Goal: Information Seeking & Learning: Learn about a topic

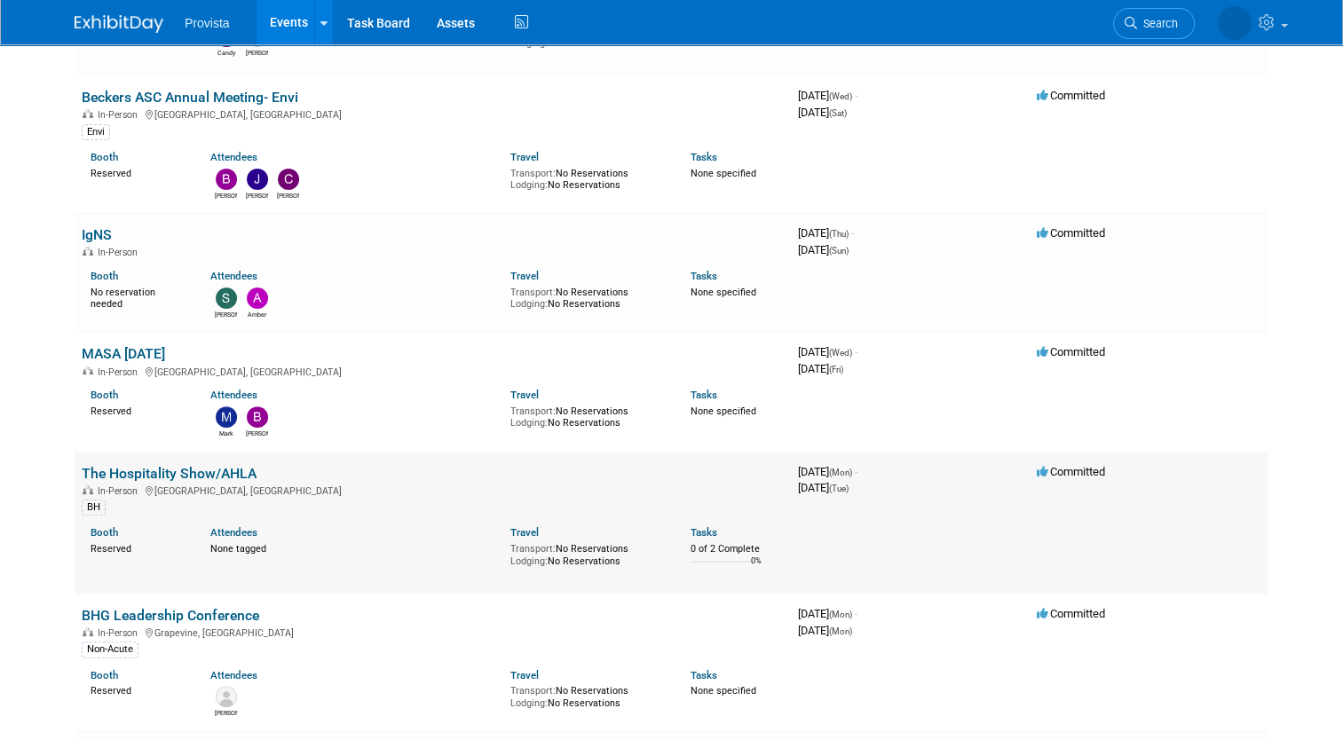
scroll to position [532, 0]
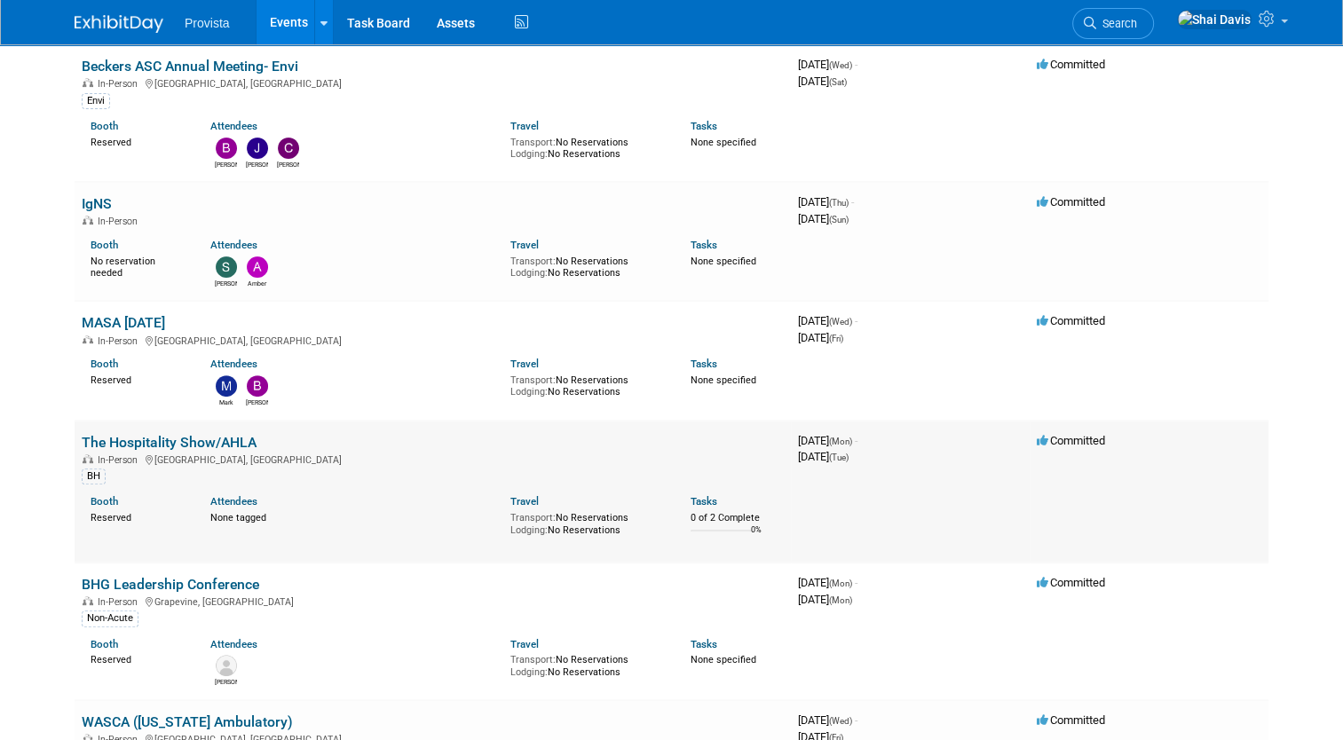
click at [108, 435] on link "The Hospitality Show/AHLA" at bounding box center [169, 442] width 175 height 17
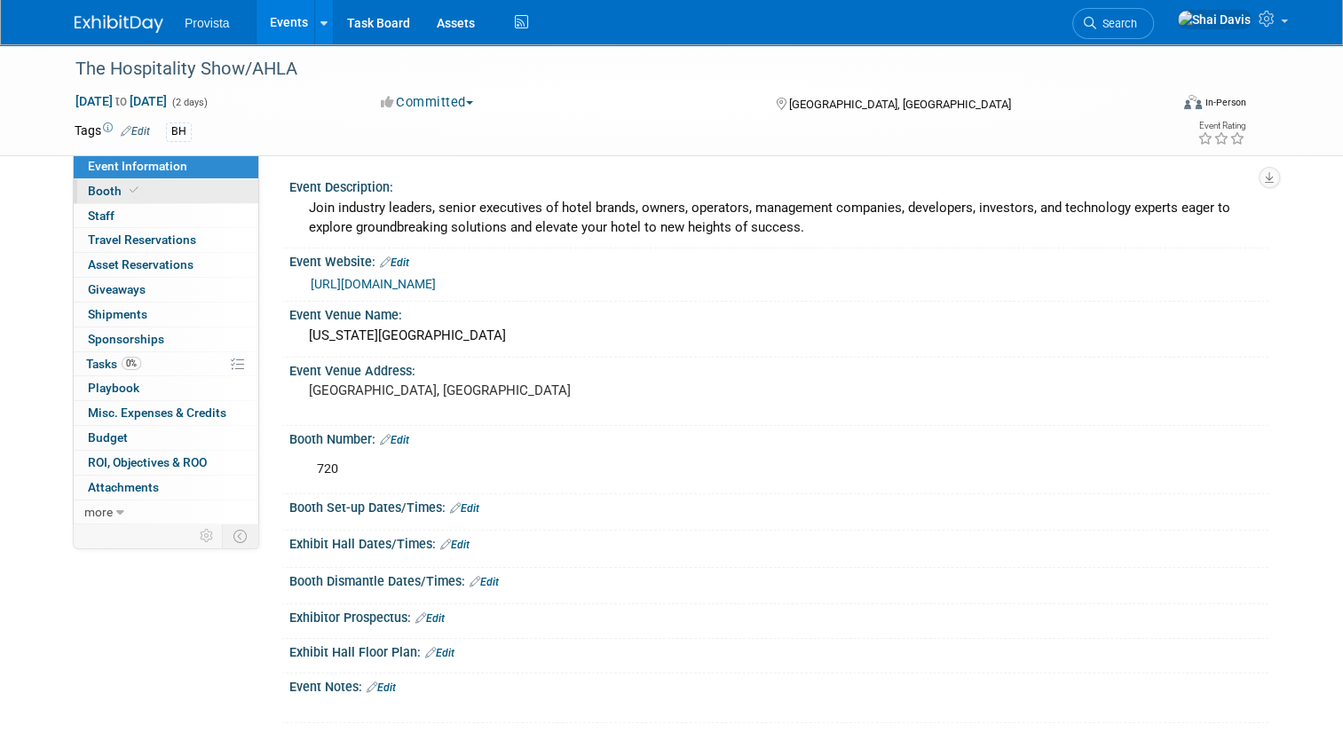
click at [90, 186] on span "Booth" at bounding box center [115, 191] width 54 height 14
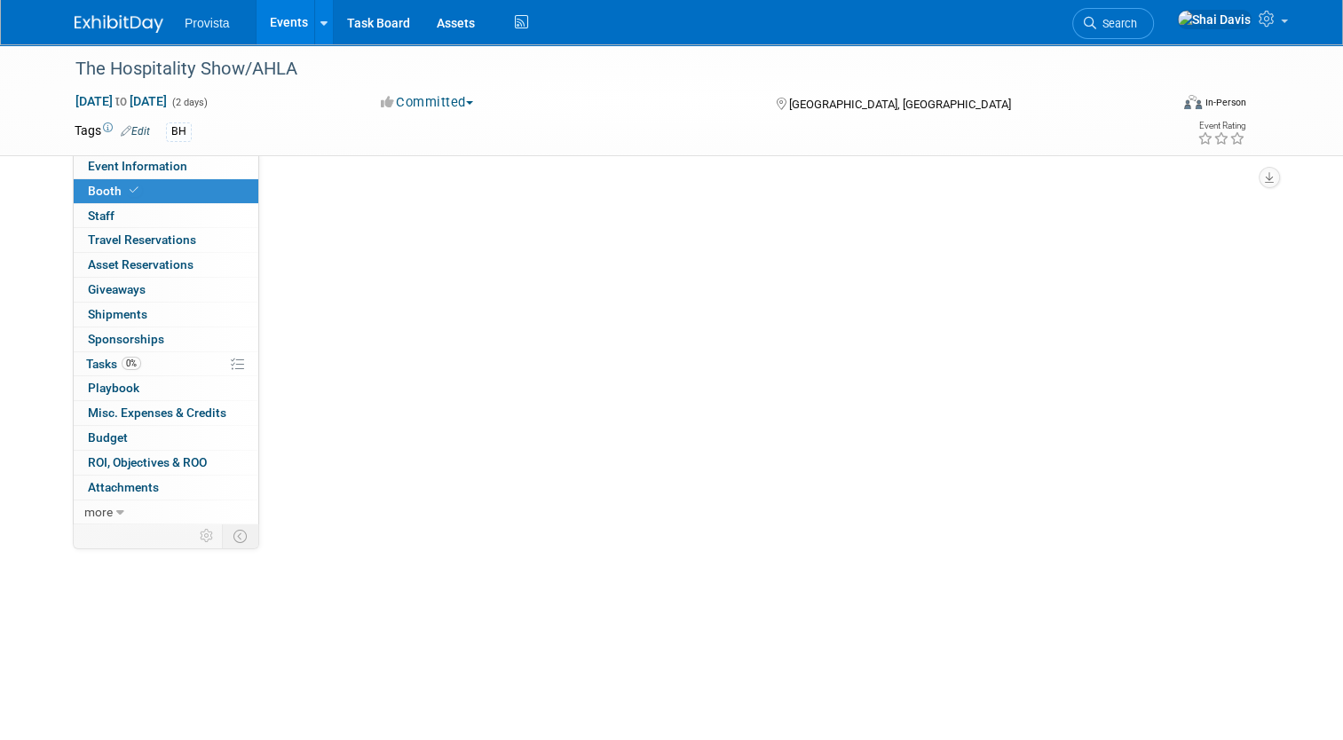
select select "No"
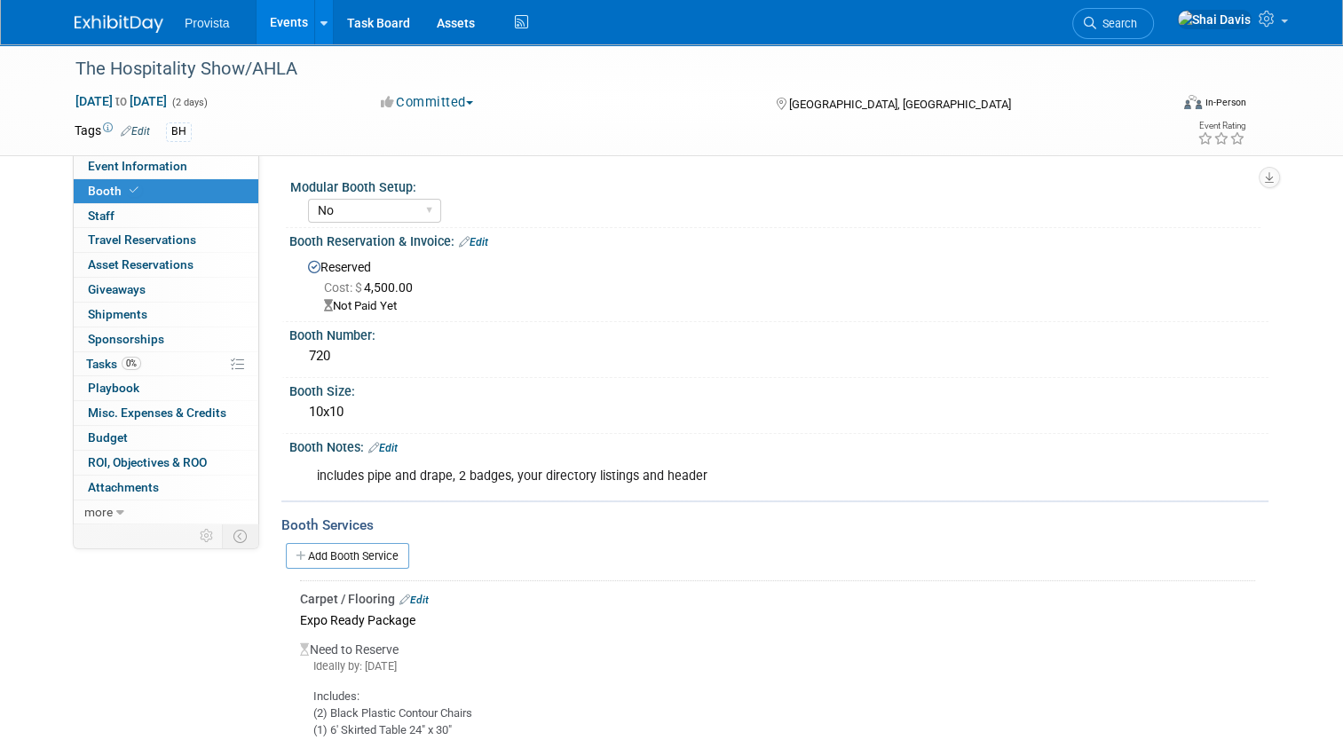
click at [266, 12] on link "Events" at bounding box center [288, 22] width 65 height 44
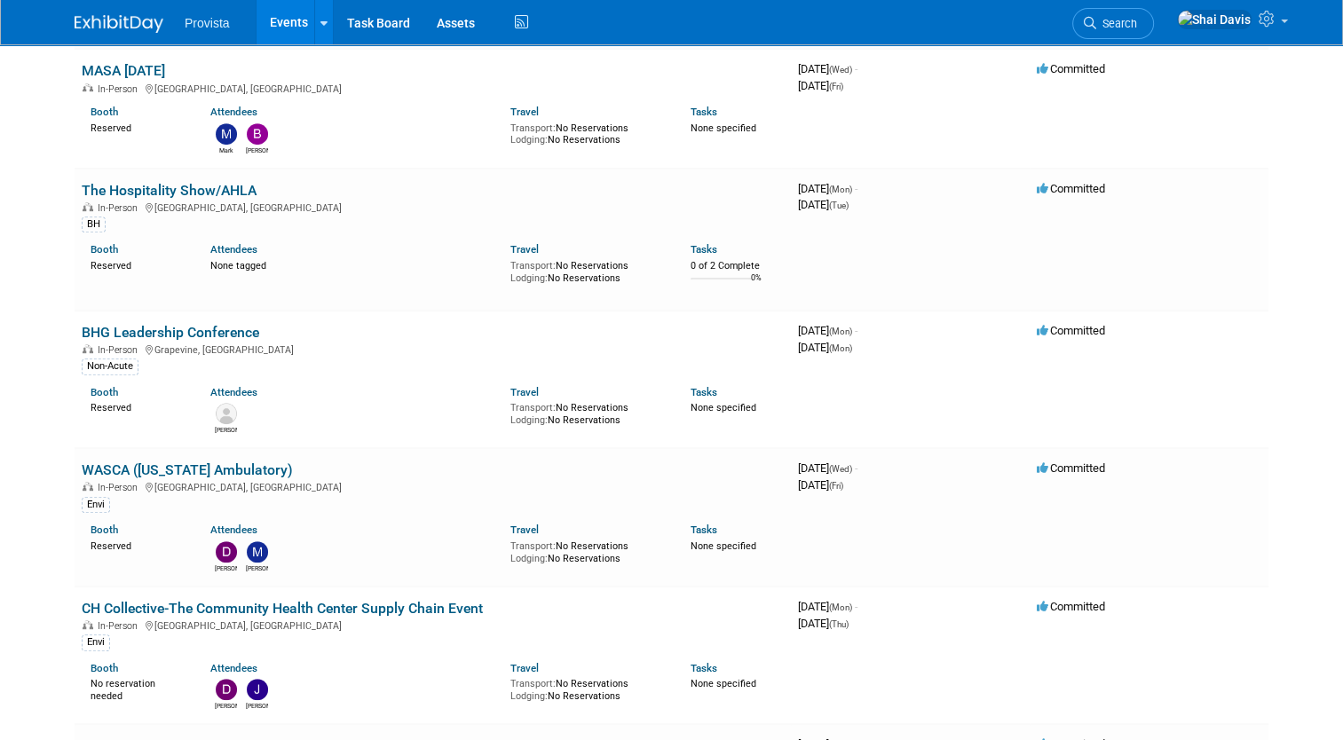
scroll to position [887, 0]
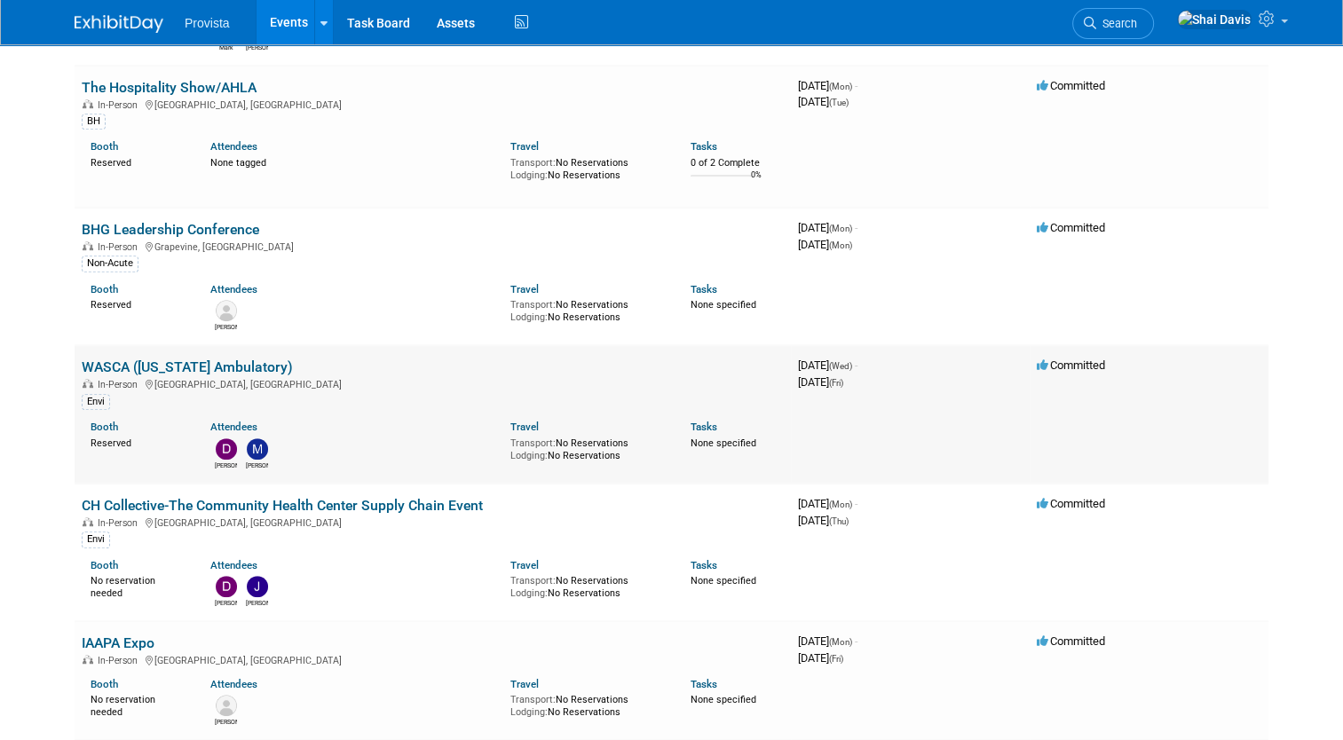
click at [86, 363] on link "WASCA ([US_STATE] Ambulatory)" at bounding box center [187, 367] width 211 height 17
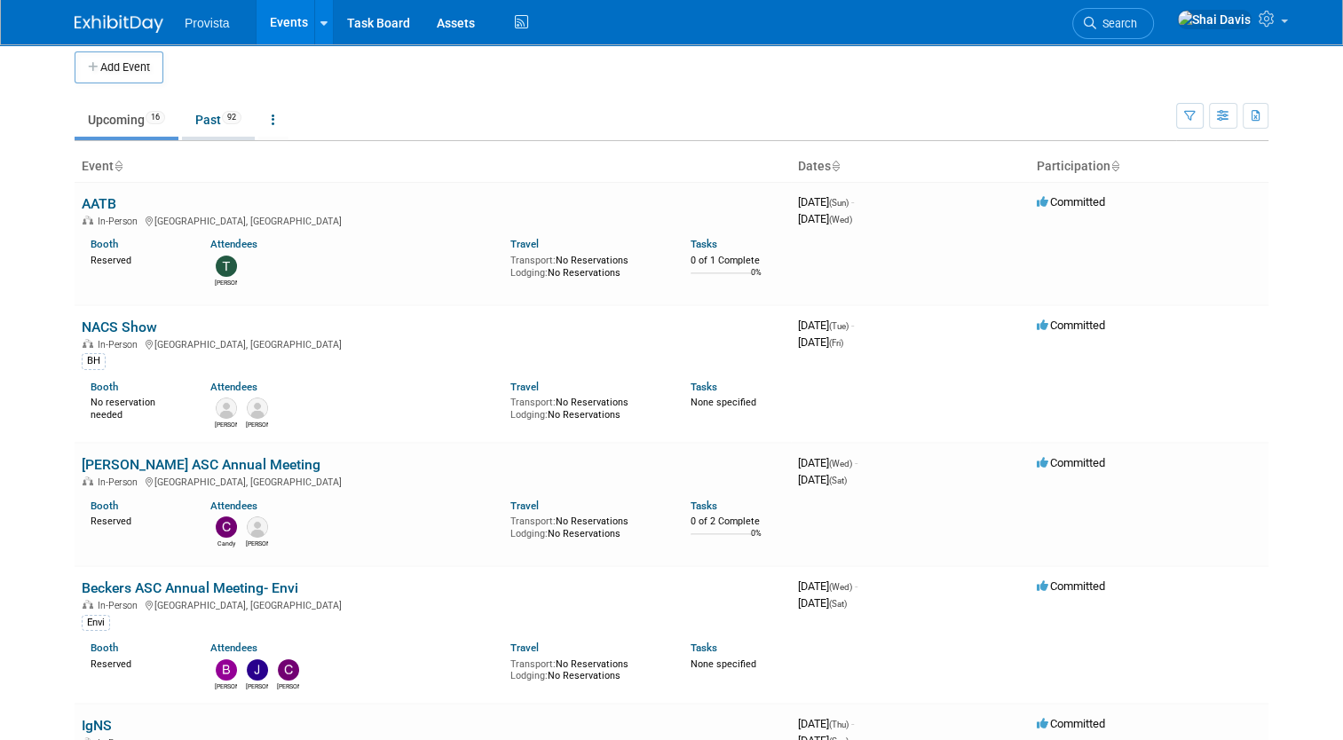
scroll to position [0, 0]
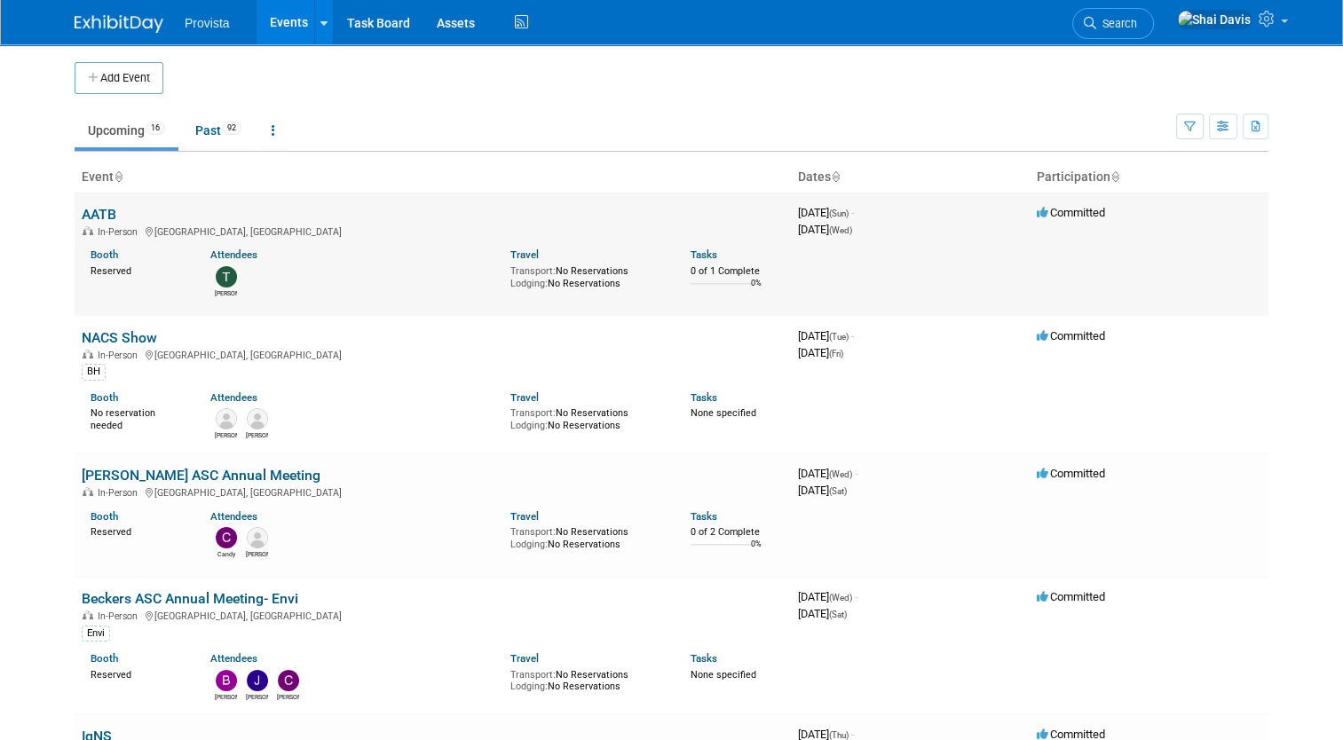
click at [84, 213] on link "AATB" at bounding box center [99, 214] width 35 height 17
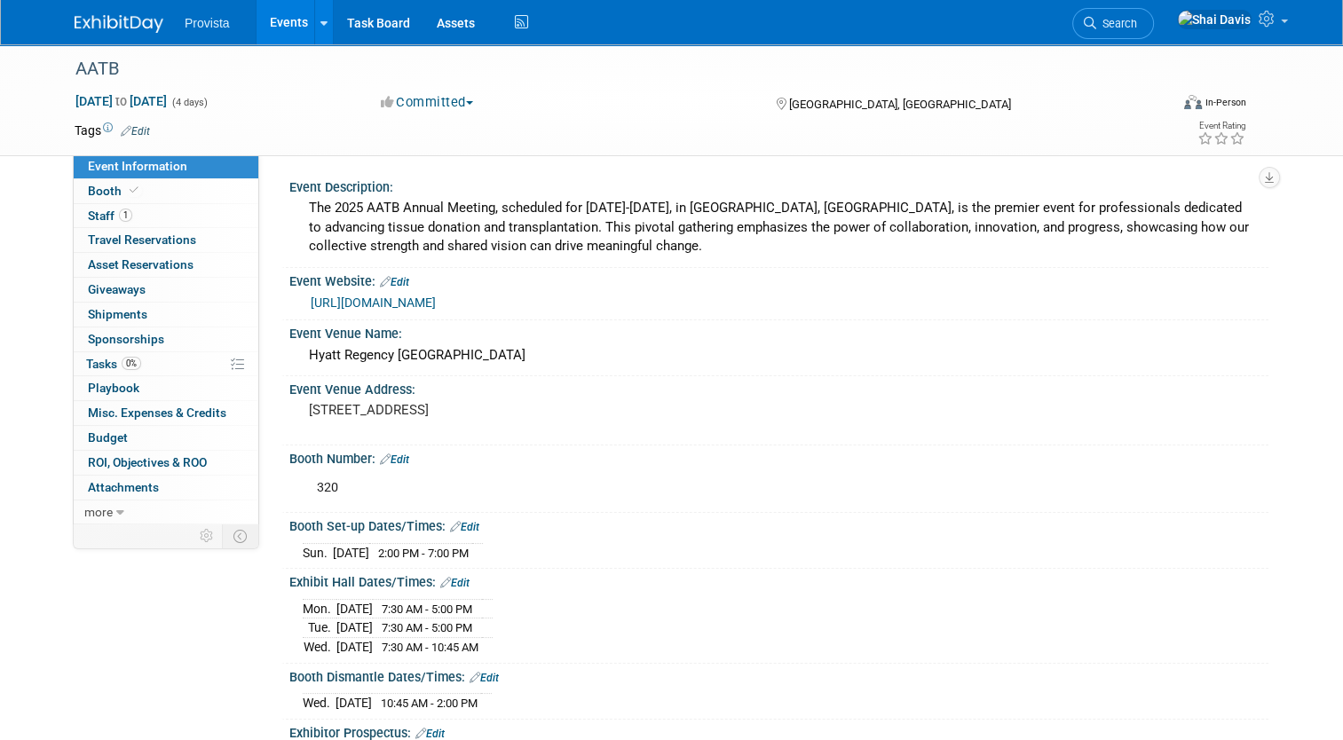
click at [405, 299] on link "https://portal.aatb.org/cv5/cgi-bin/eventsdll.dll/EventInfo?SESSIONALTCD=2025ME…" at bounding box center [373, 303] width 125 height 14
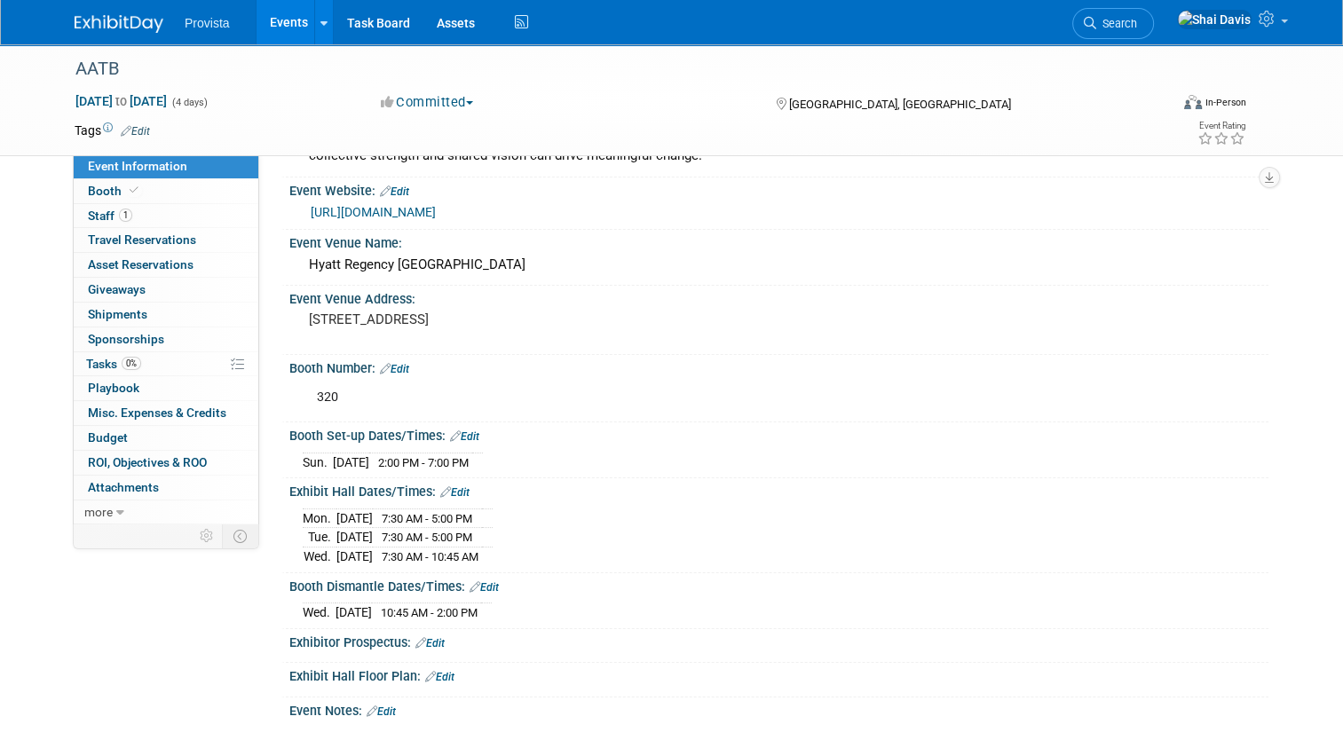
scroll to position [89, 0]
click at [966, 385] on div "320" at bounding box center [691, 399] width 774 height 35
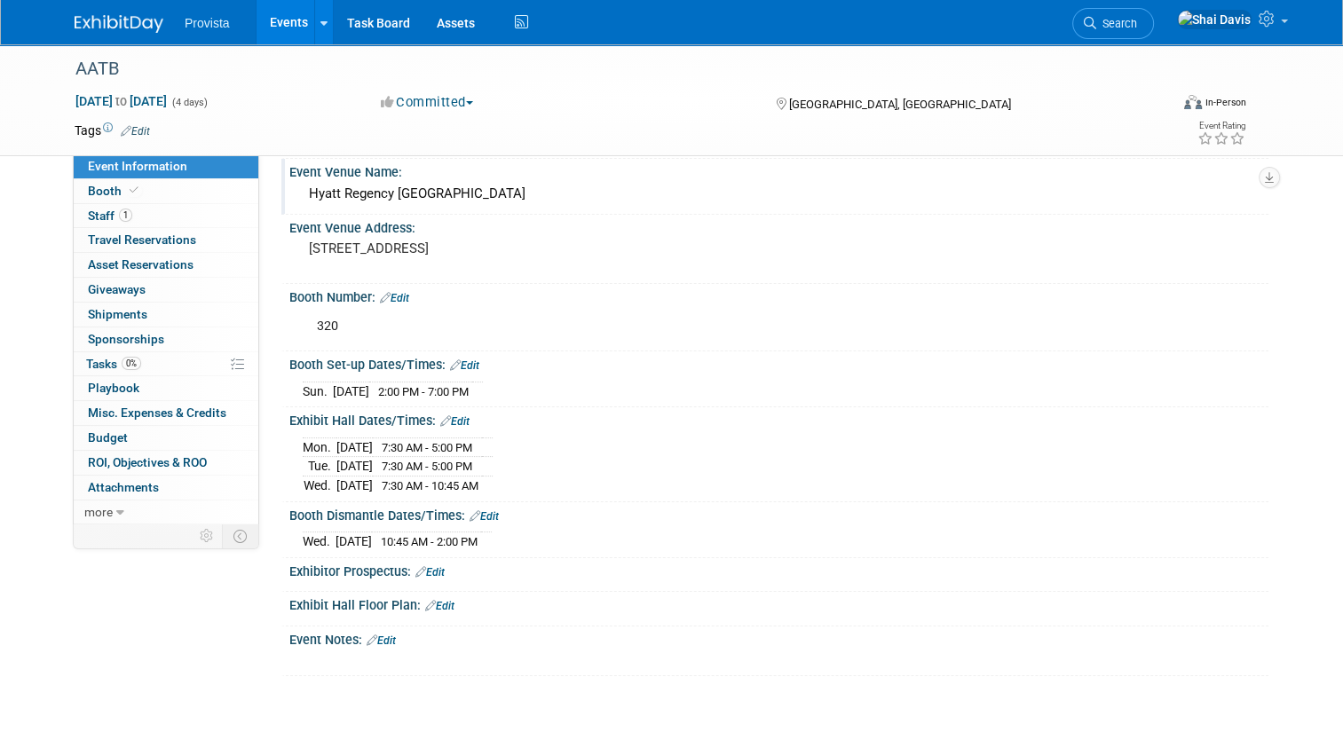
scroll to position [0, 0]
